Goal: Check status: Check status

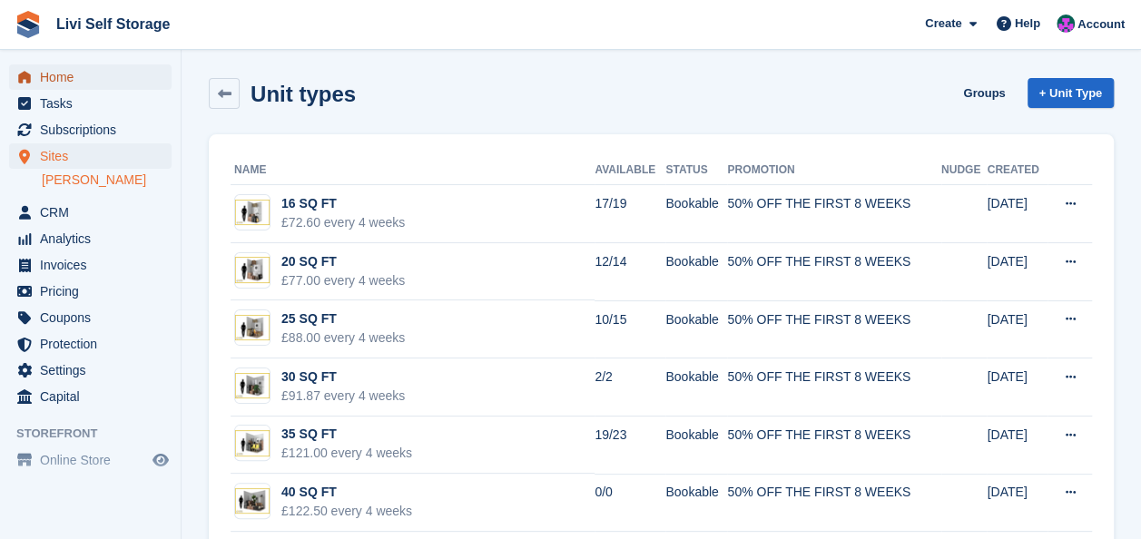
click at [70, 84] on span "Home" at bounding box center [94, 76] width 109 height 25
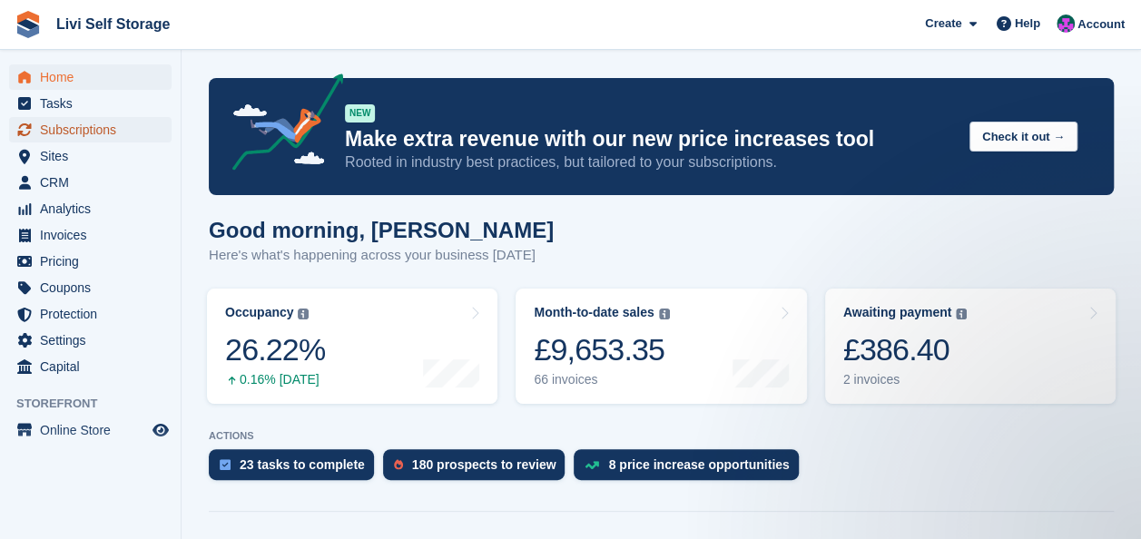
click at [93, 129] on span "Subscriptions" at bounding box center [94, 129] width 109 height 25
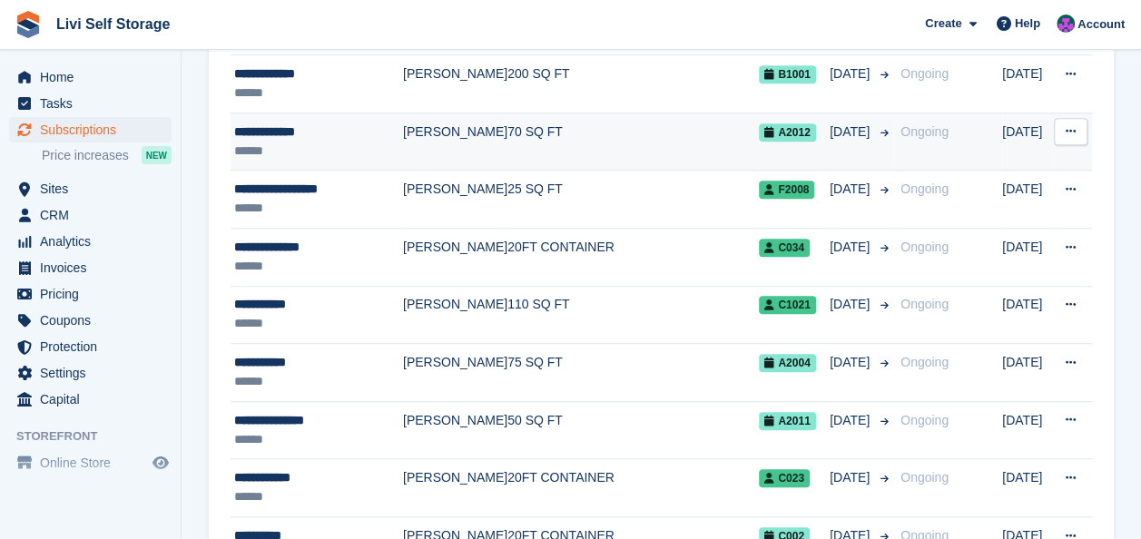
scroll to position [454, 0]
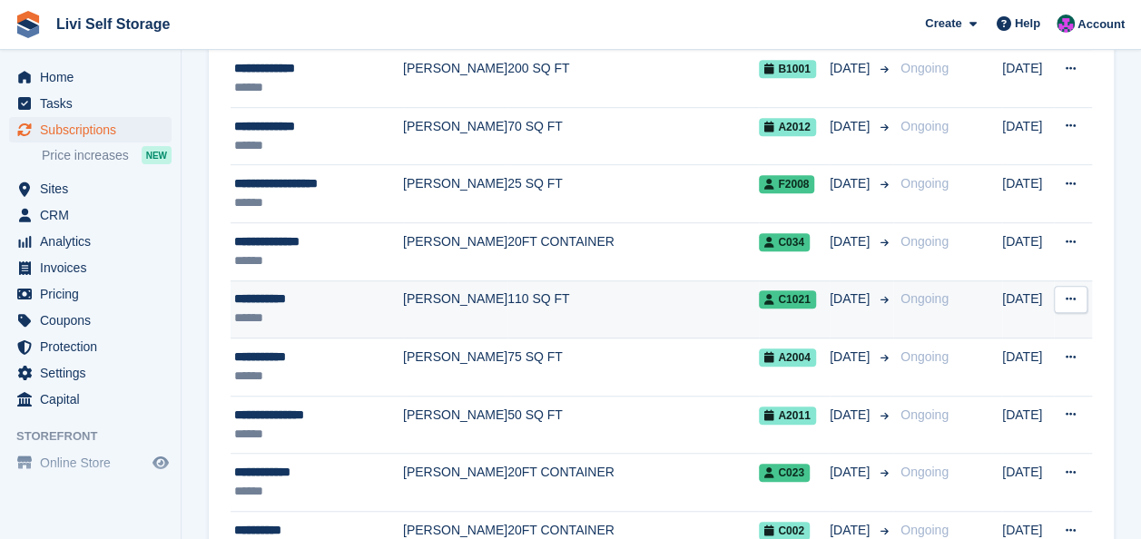
click at [288, 297] on div "**********" at bounding box center [318, 299] width 169 height 19
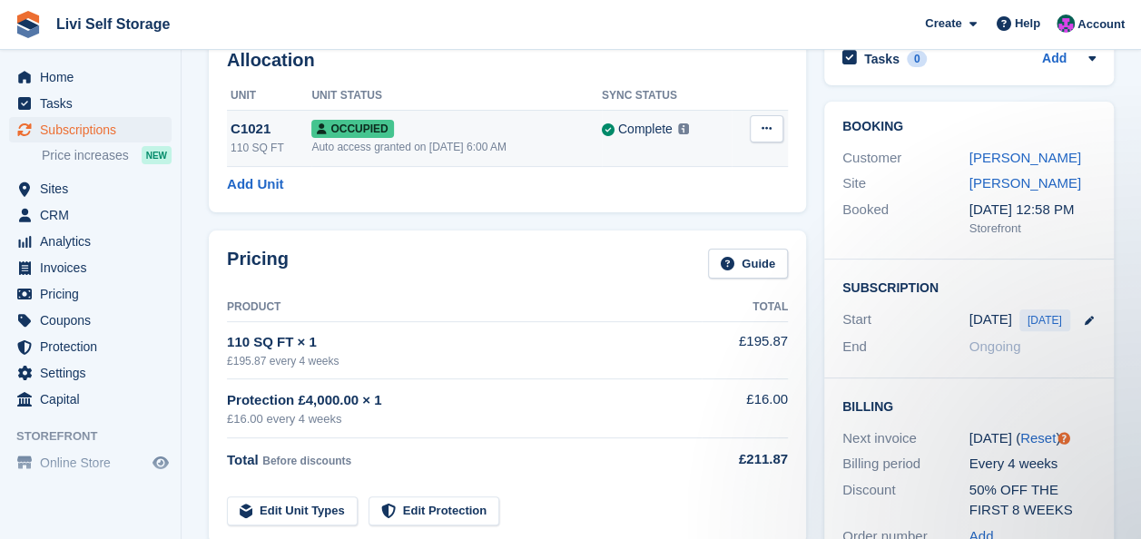
scroll to position [91, 0]
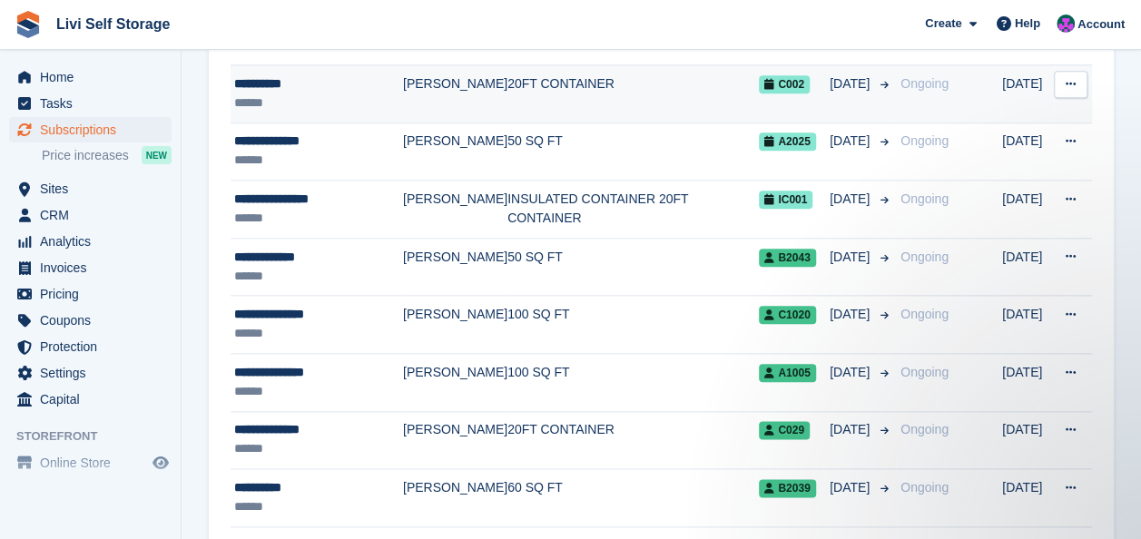
scroll to position [908, 0]
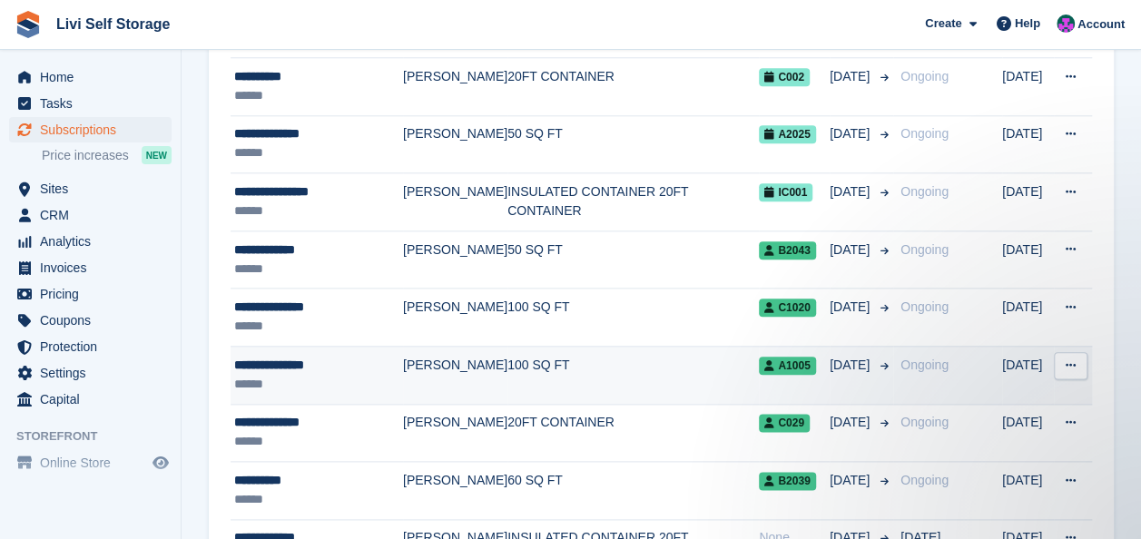
click at [327, 362] on div "**********" at bounding box center [318, 365] width 169 height 19
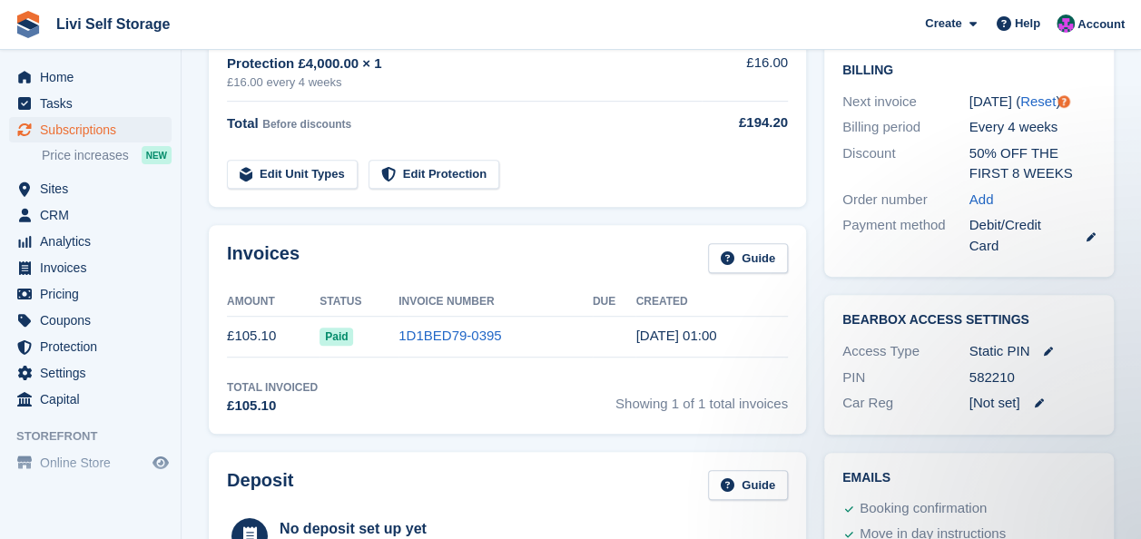
scroll to position [454, 0]
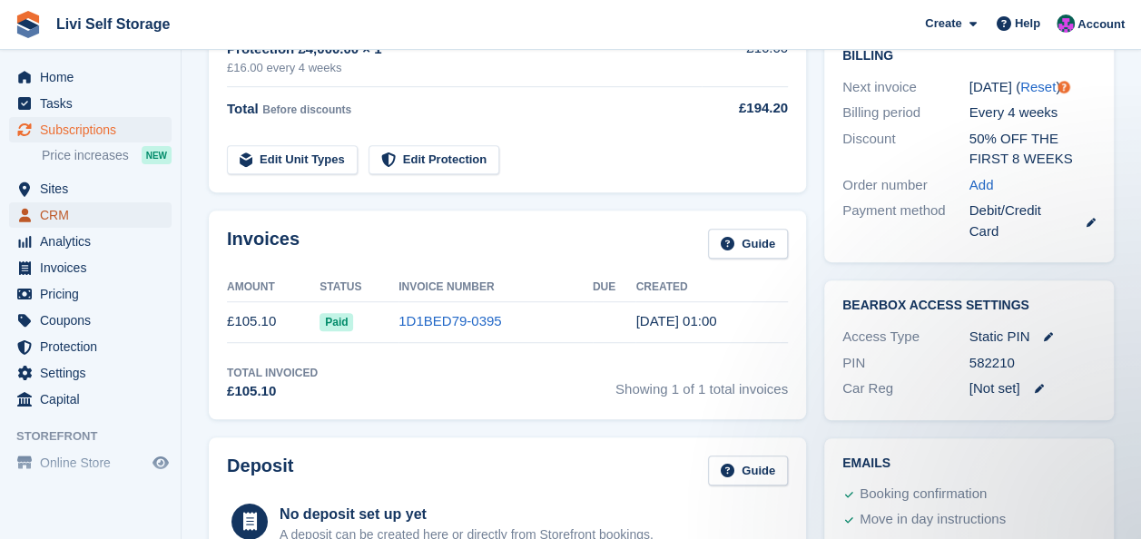
click at [44, 214] on span "CRM" at bounding box center [94, 214] width 109 height 25
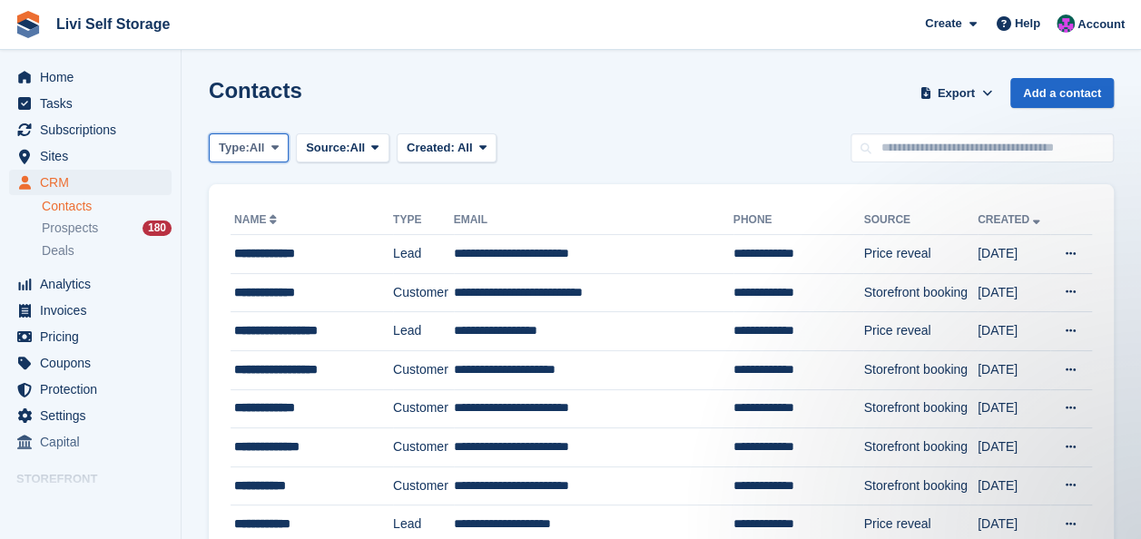
click at [274, 147] on icon at bounding box center [274, 148] width 7 height 12
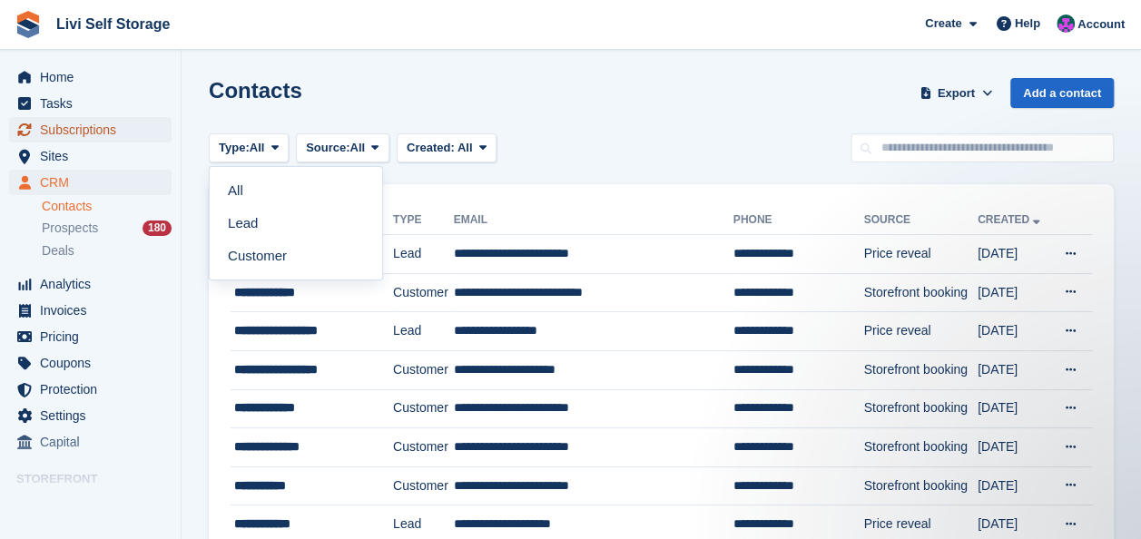
click at [82, 133] on span "Subscriptions" at bounding box center [94, 129] width 109 height 25
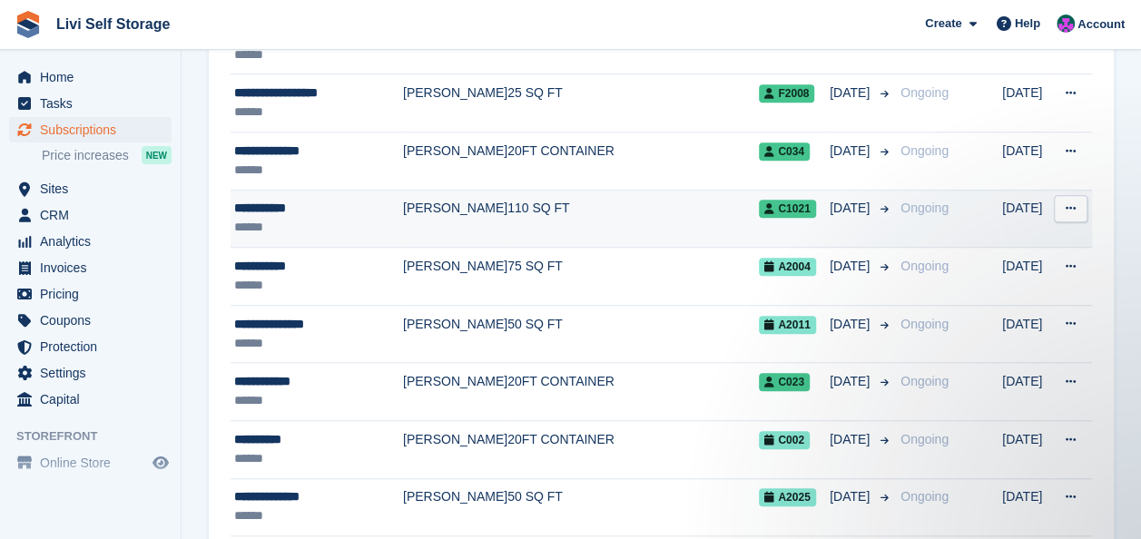
click at [270, 209] on div "**********" at bounding box center [318, 208] width 169 height 19
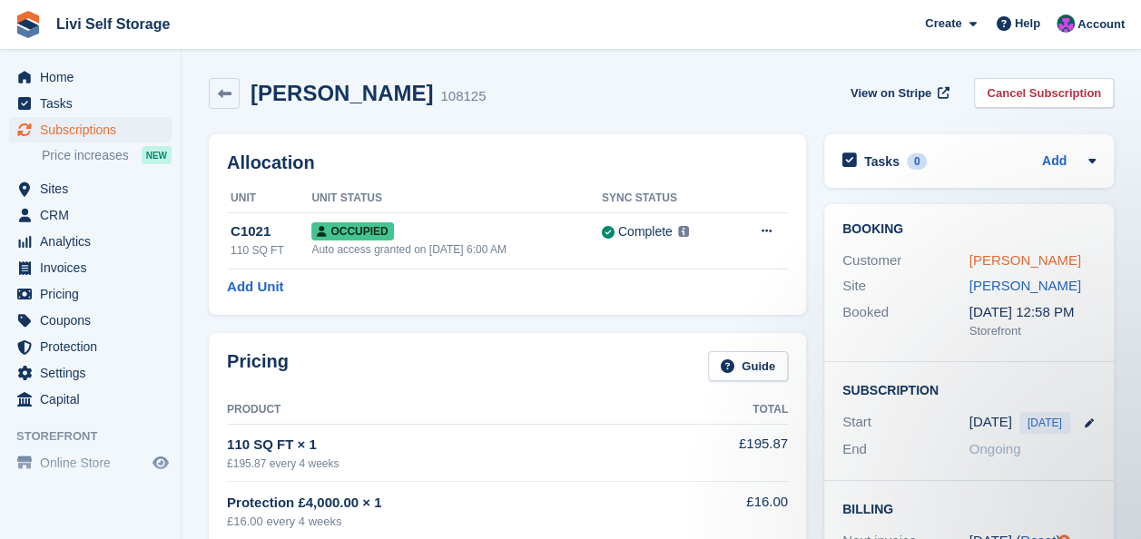
click at [1008, 259] on link "[PERSON_NAME]" at bounding box center [1025, 259] width 112 height 15
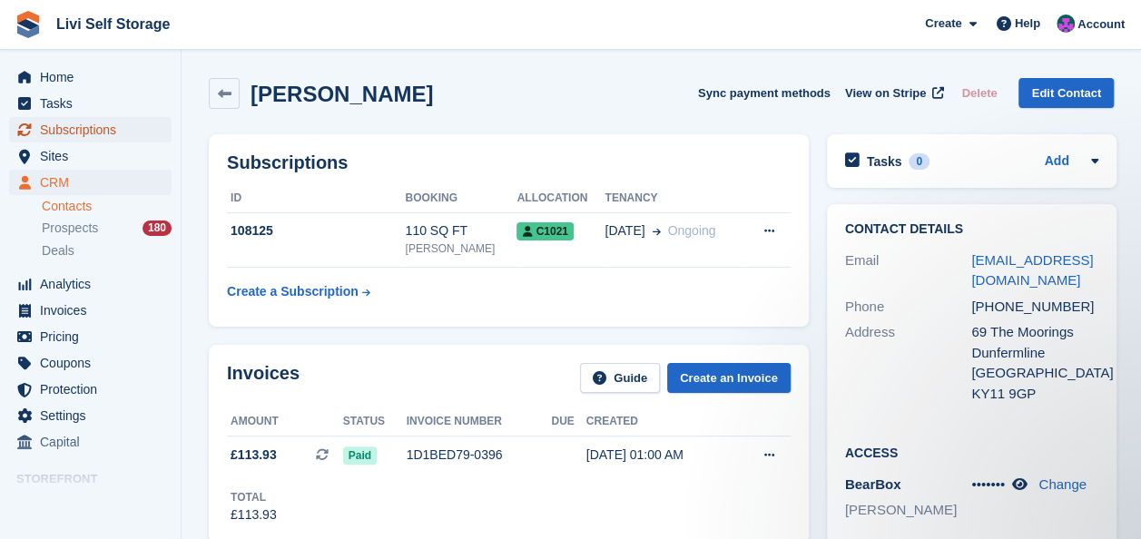
click at [57, 128] on span "Subscriptions" at bounding box center [94, 129] width 109 height 25
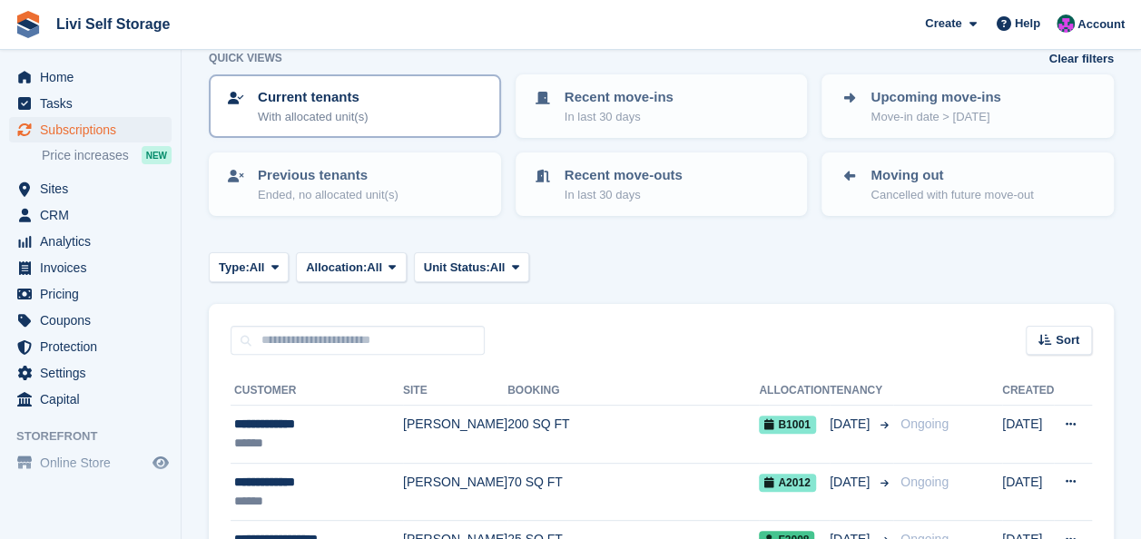
scroll to position [272, 0]
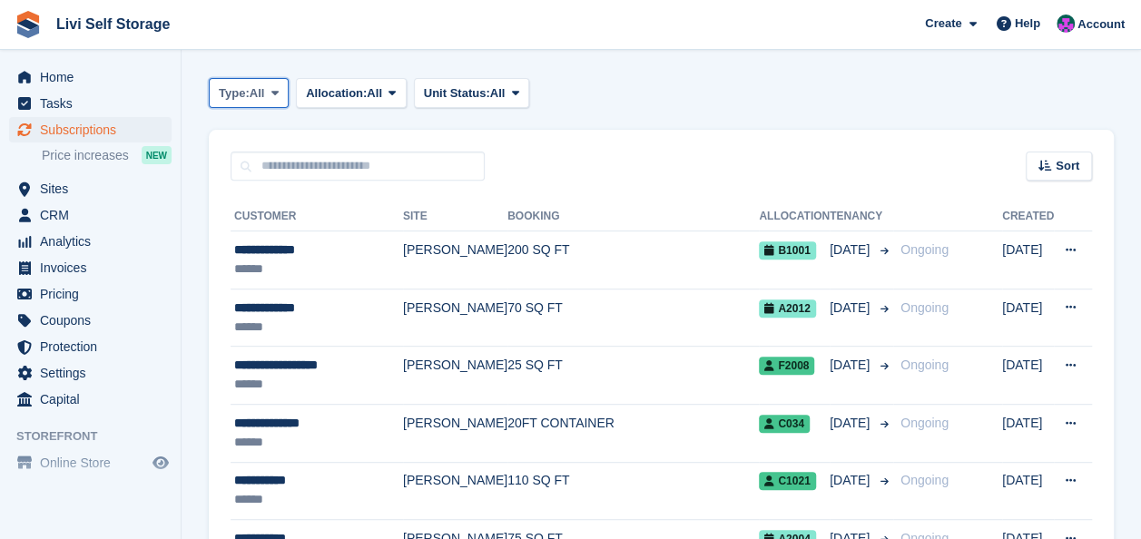
click at [274, 93] on icon at bounding box center [274, 93] width 7 height 12
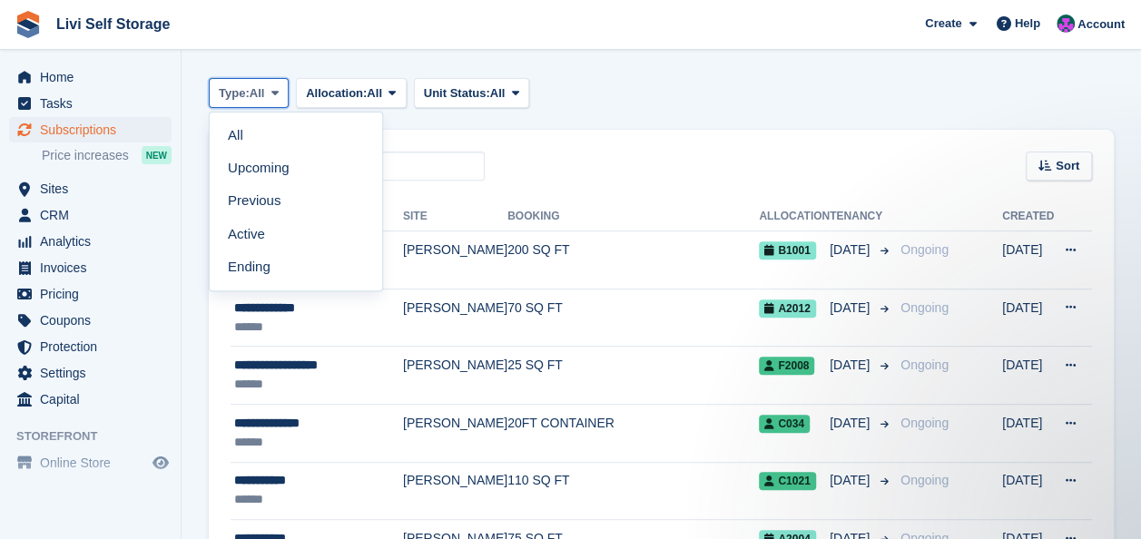
scroll to position [0, 0]
click at [256, 231] on link "Active" at bounding box center [296, 234] width 158 height 33
